Goal: Download file/media

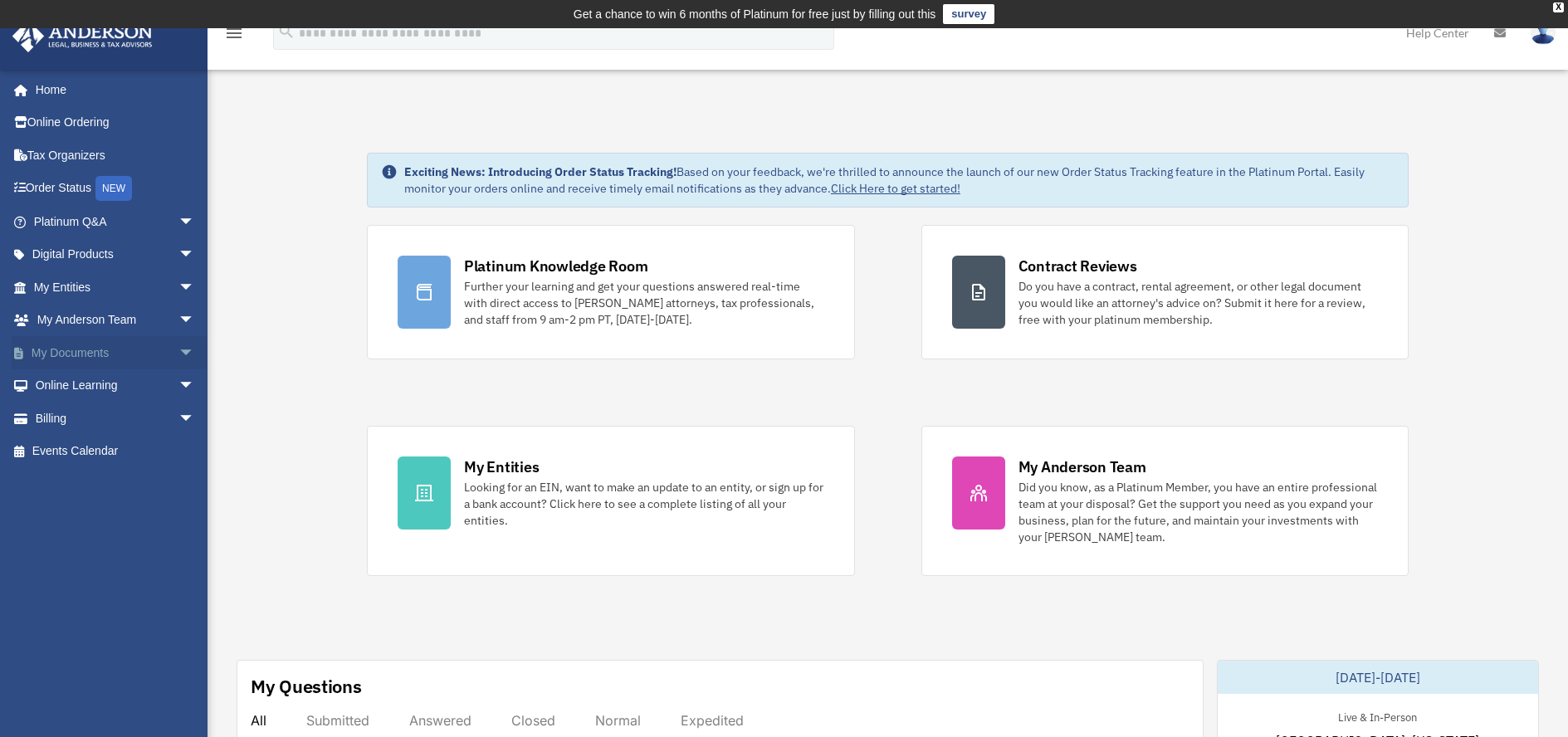
click at [178, 339] on span "arrow_drop_down" at bounding box center [195, 353] width 34 height 34
click at [71, 384] on link "Box" at bounding box center [121, 386] width 197 height 34
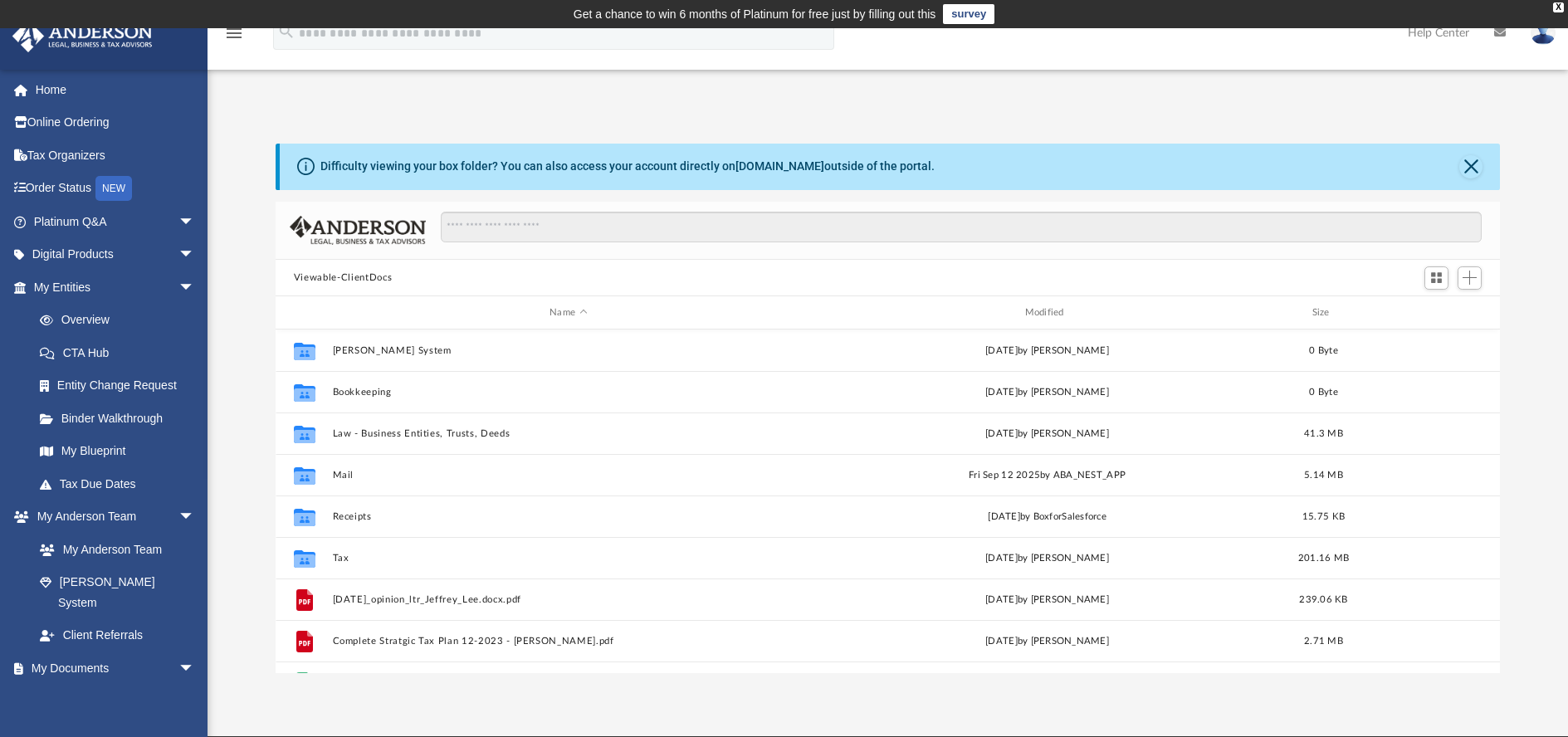
scroll to position [365, 1212]
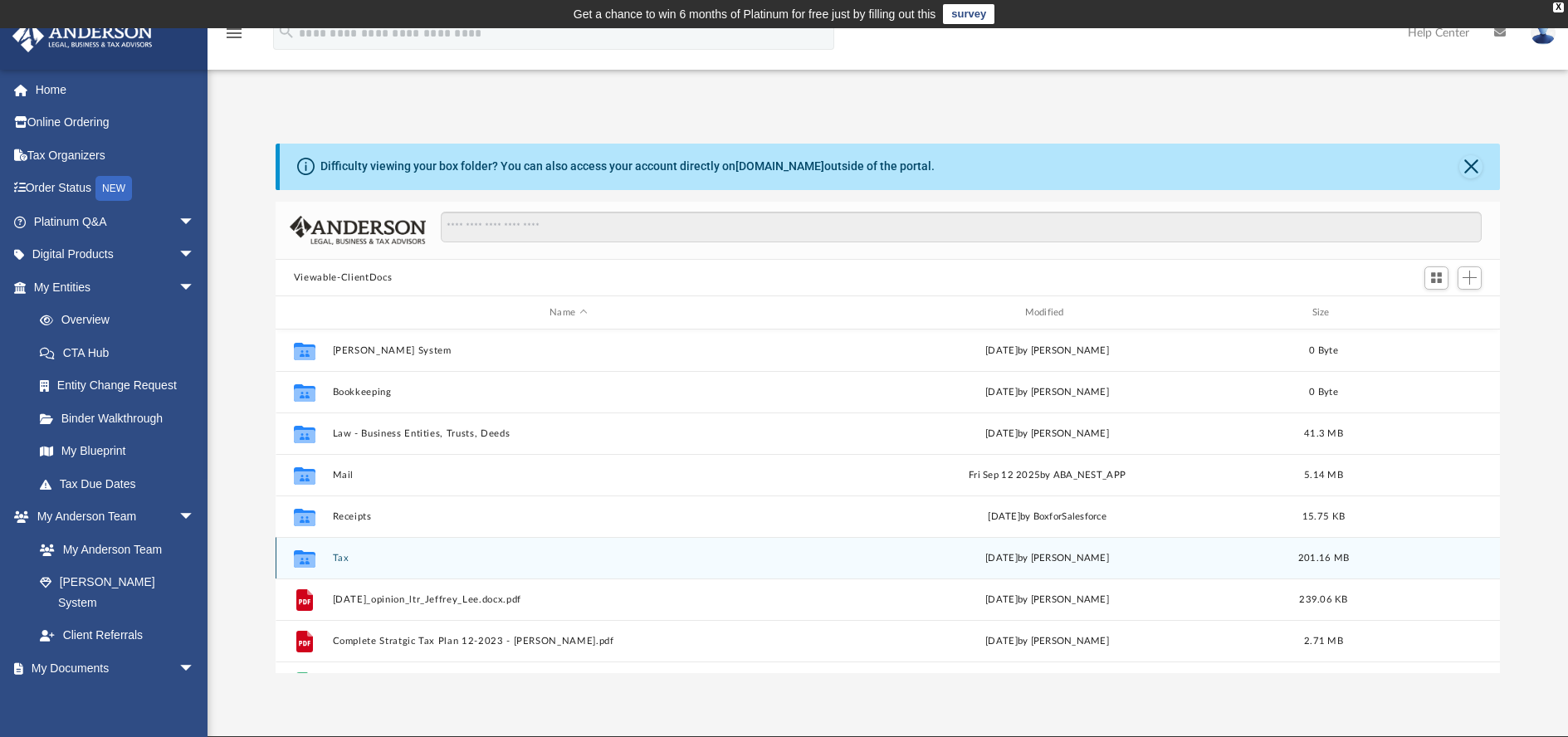
click at [335, 555] on button "Tax" at bounding box center [568, 558] width 471 height 11
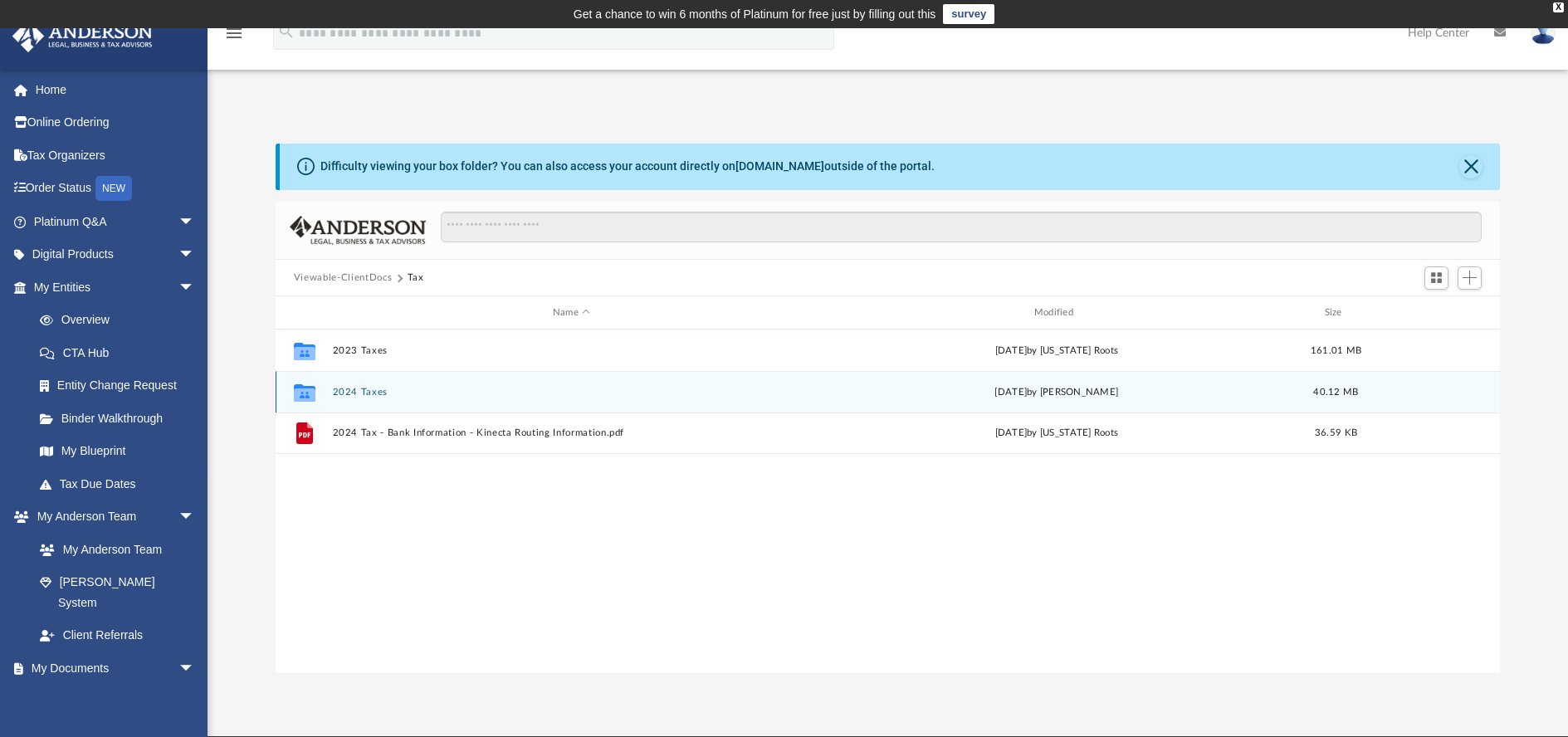
click at [355, 392] on button "2024 Taxes" at bounding box center [571, 392] width 479 height 11
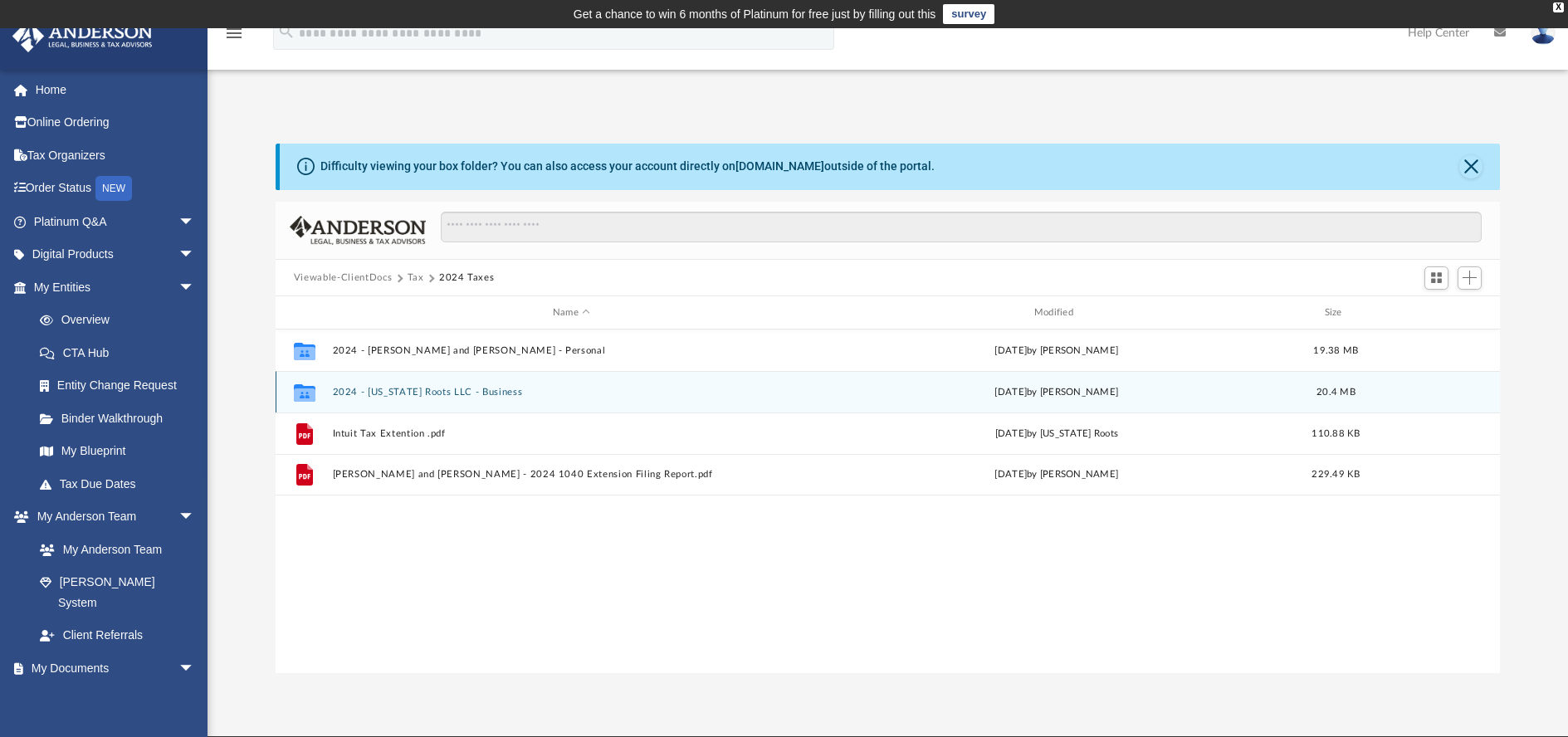
click at [420, 392] on button "2024 - Texas Roots LLC - Business" at bounding box center [571, 392] width 479 height 11
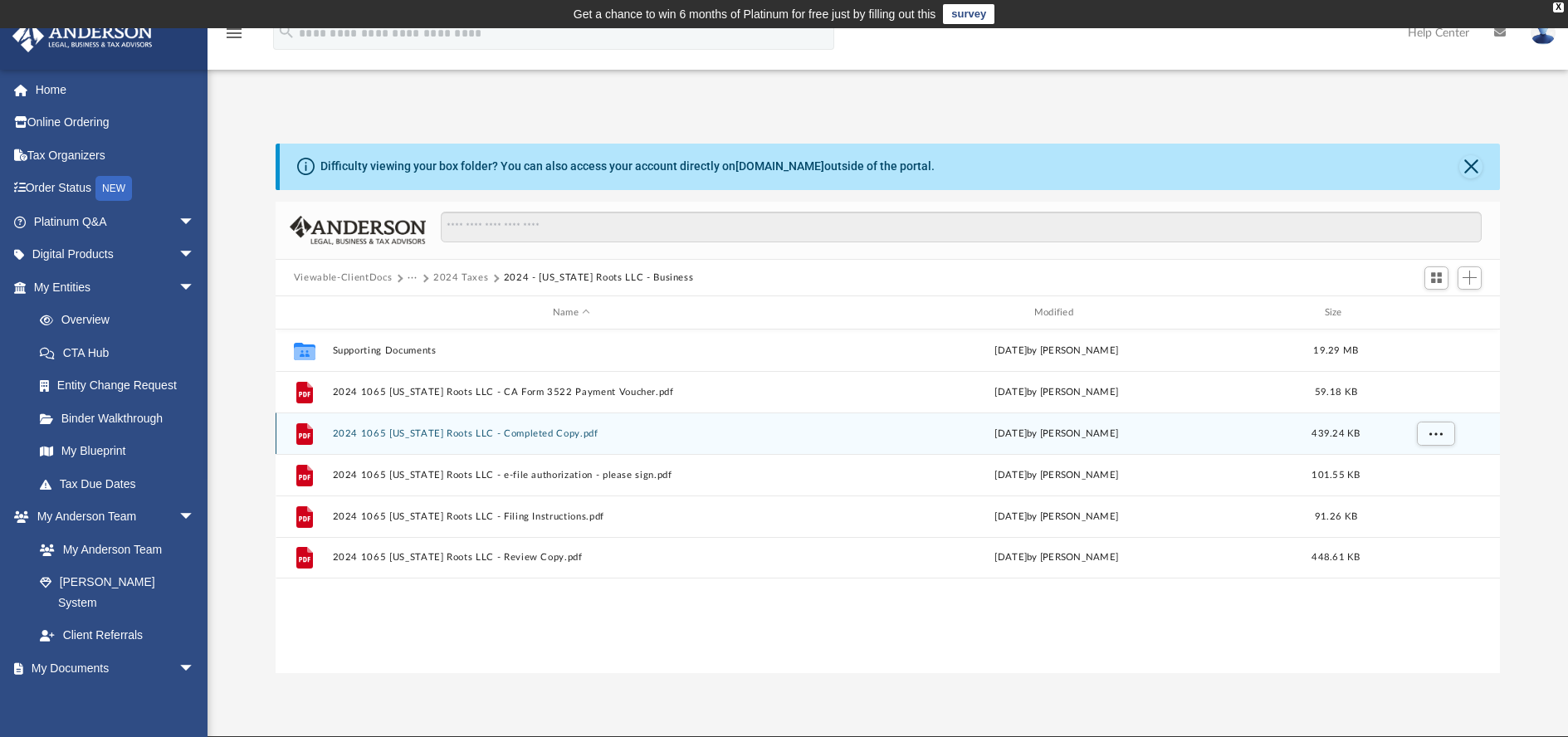
click at [434, 431] on button "2024 1065 Texas Roots LLC - Completed Copy.pdf" at bounding box center [571, 433] width 479 height 11
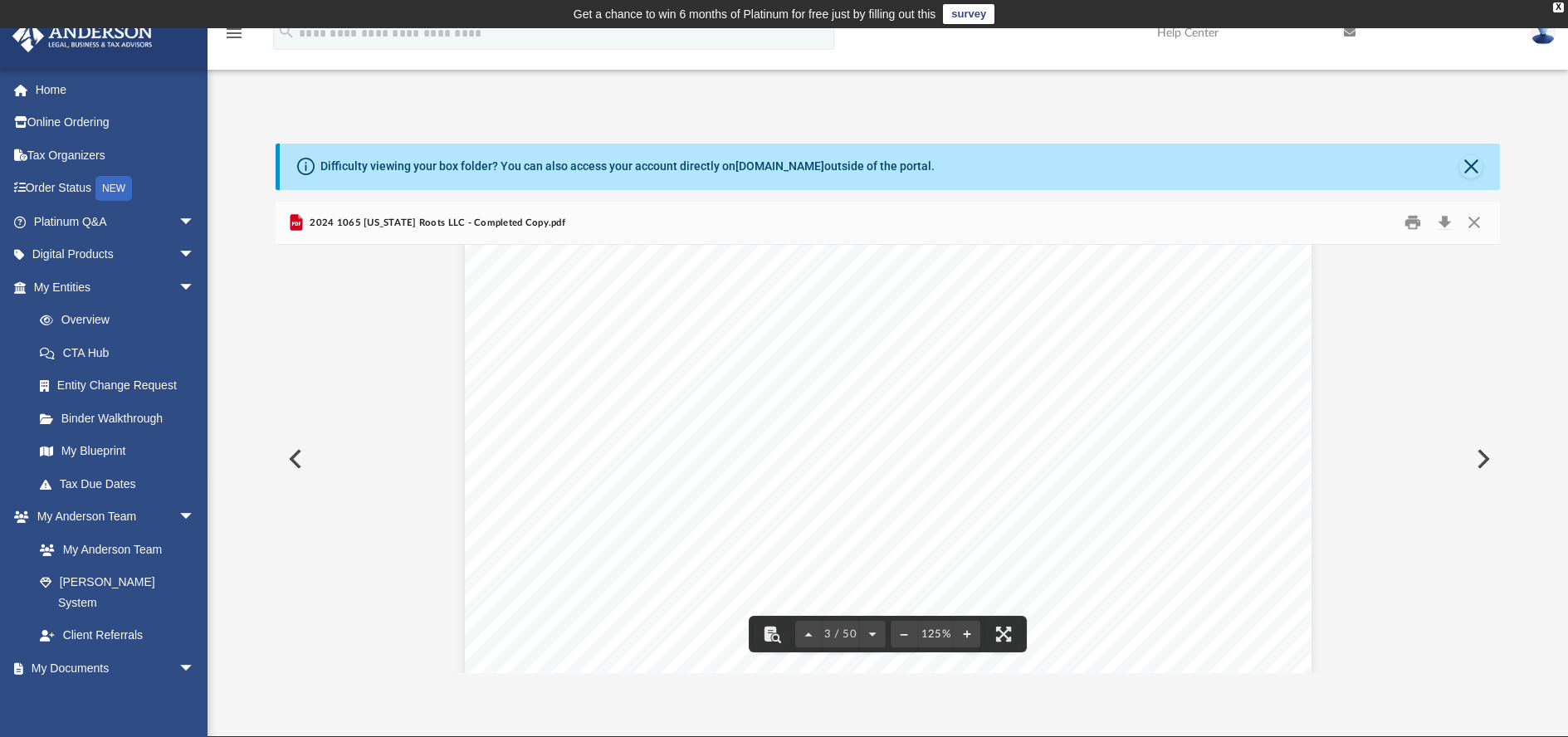
scroll to position [2564, 0]
click at [1444, 226] on button "Download" at bounding box center [1444, 222] width 30 height 26
click at [1473, 171] on button "Close" at bounding box center [1471, 167] width 23 height 23
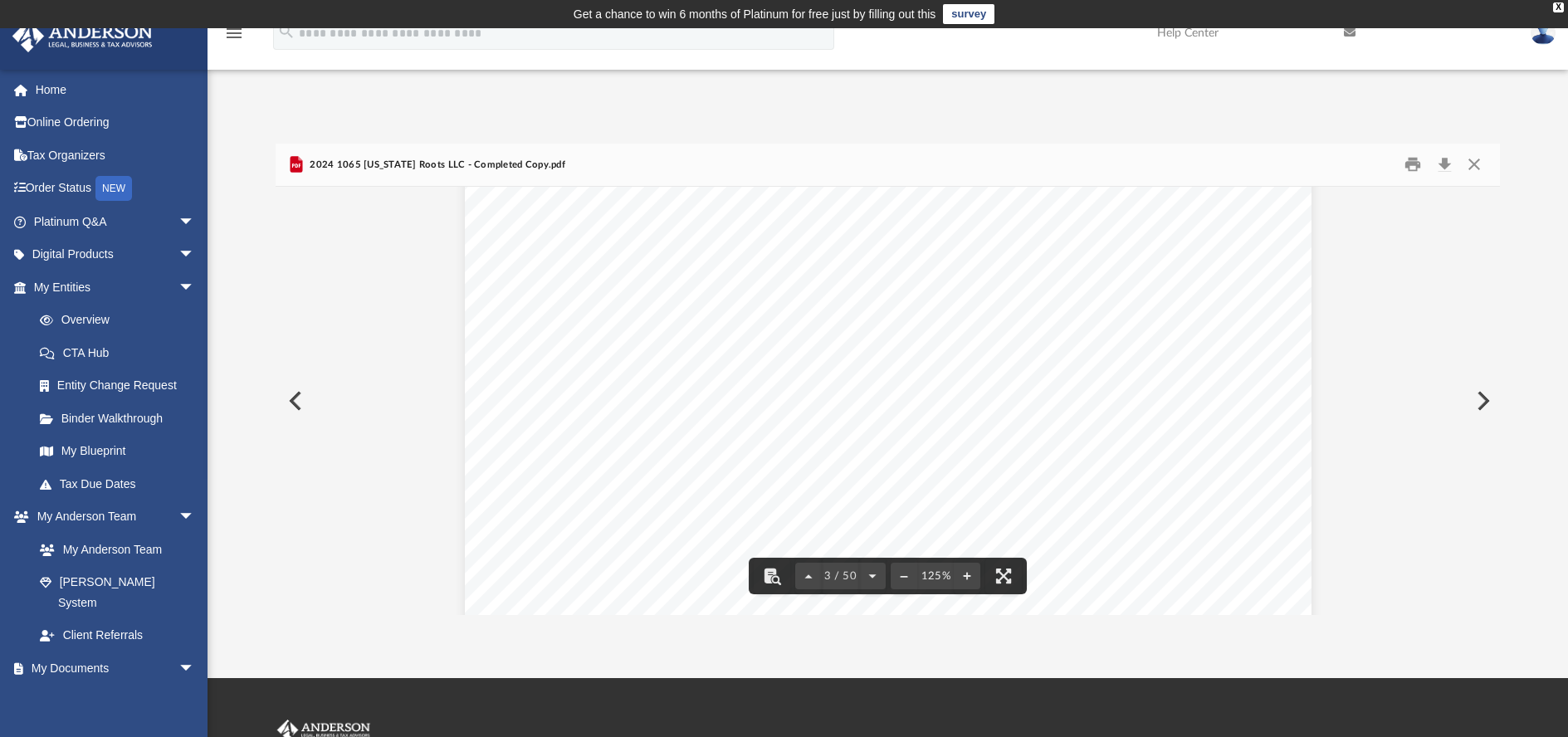
click at [291, 395] on button "Preview" at bounding box center [293, 401] width 36 height 47
click at [1473, 172] on button "Close" at bounding box center [1474, 164] width 30 height 26
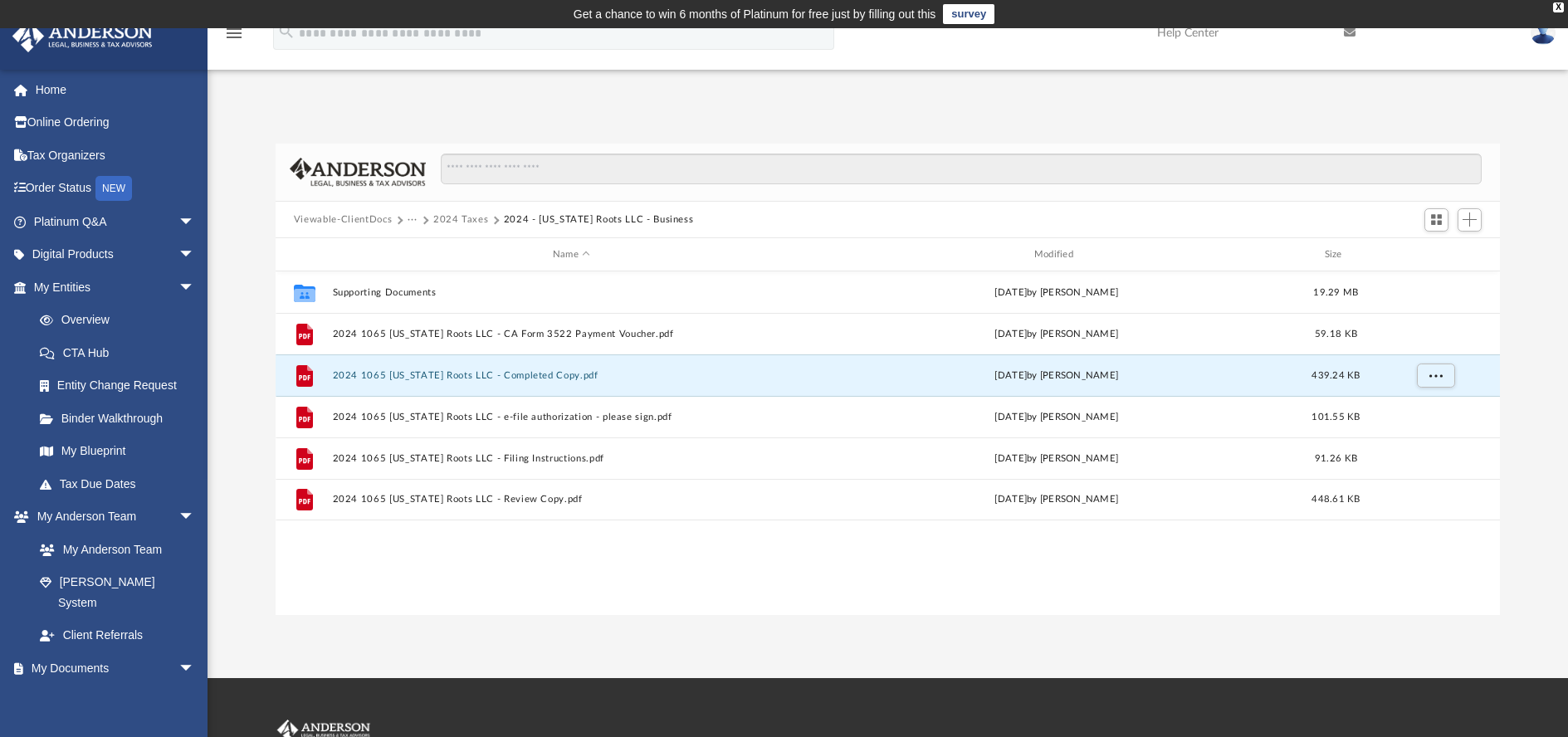
click at [463, 215] on button "2024 Taxes" at bounding box center [461, 220] width 56 height 15
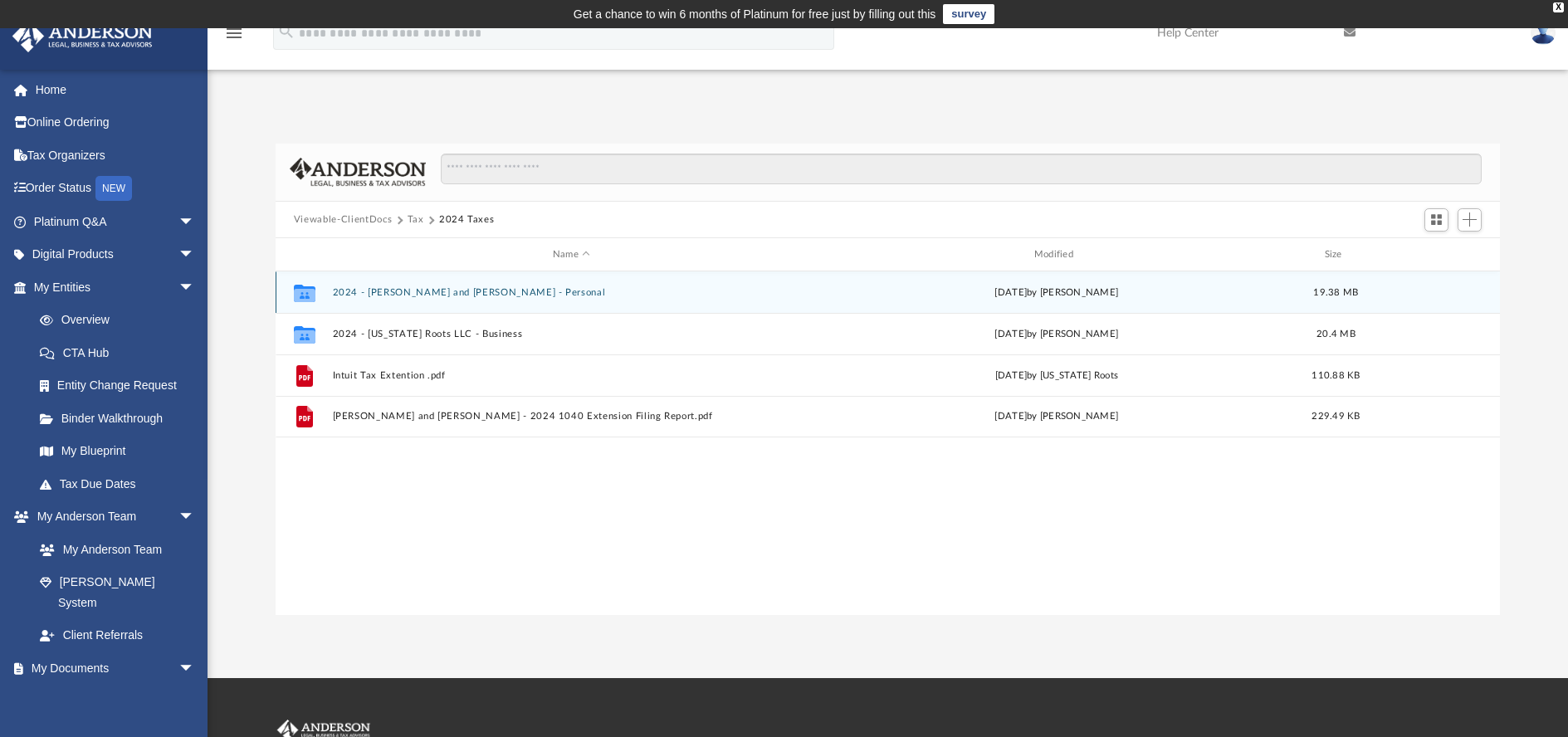
click at [416, 289] on button "2024 - Jeff and Kirsten Lee - Personal" at bounding box center [571, 292] width 479 height 11
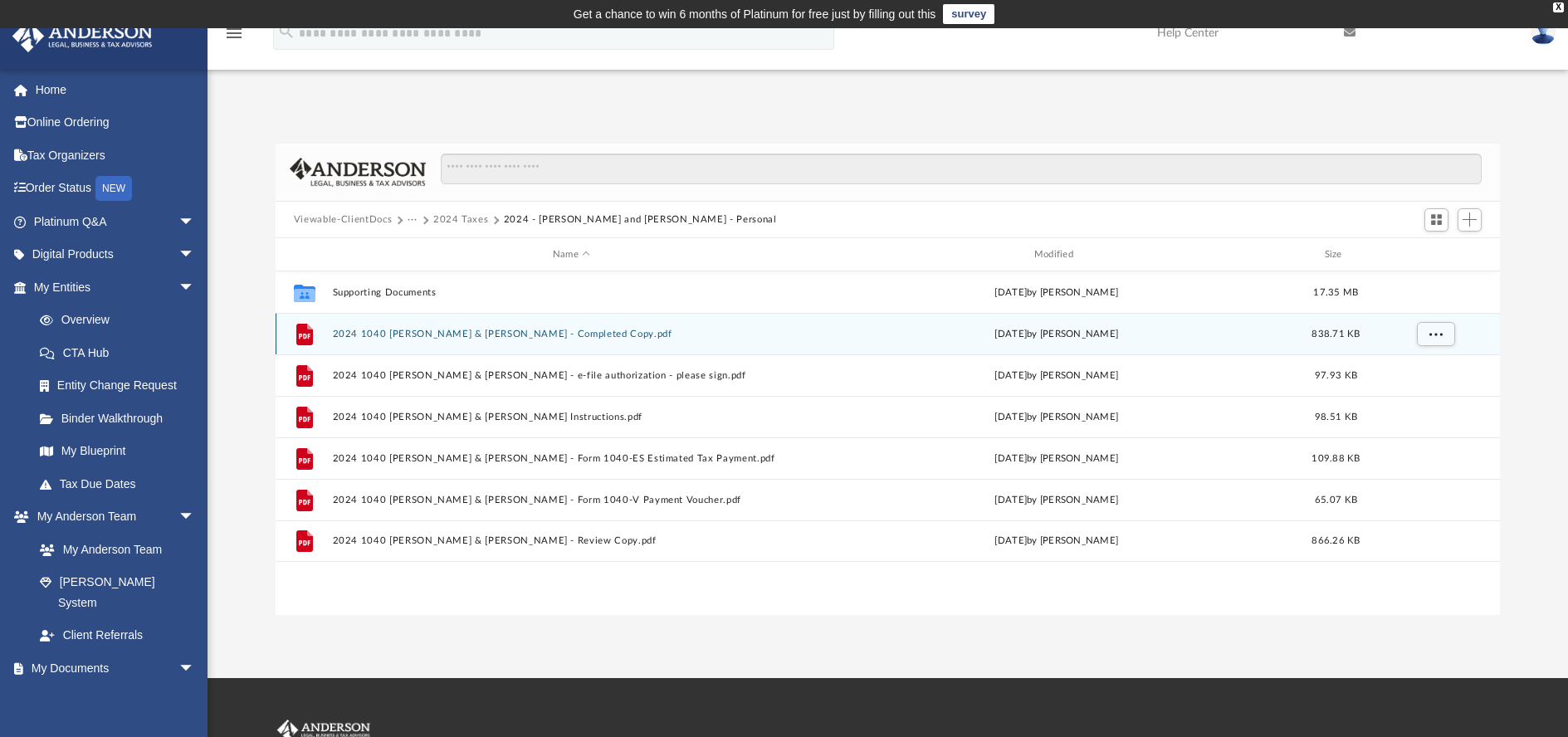
click at [553, 335] on button "2024 1040 Lee, Jeffrey & Kirsten - Completed Copy.pdf" at bounding box center [571, 334] width 479 height 11
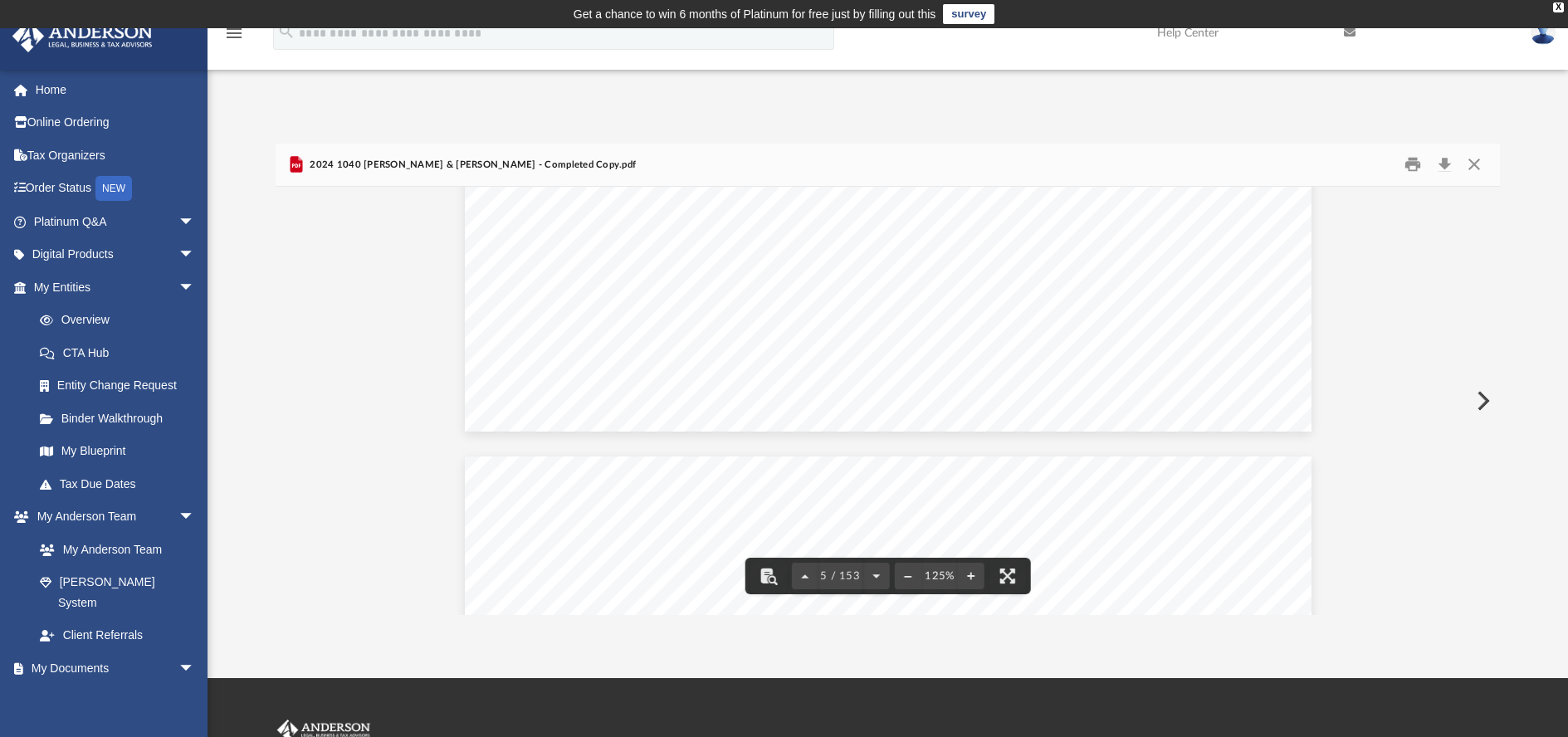
scroll to position [5388, 0]
click at [1444, 168] on button "Download" at bounding box center [1444, 164] width 30 height 26
